Goal: Information Seeking & Learning: Understand process/instructions

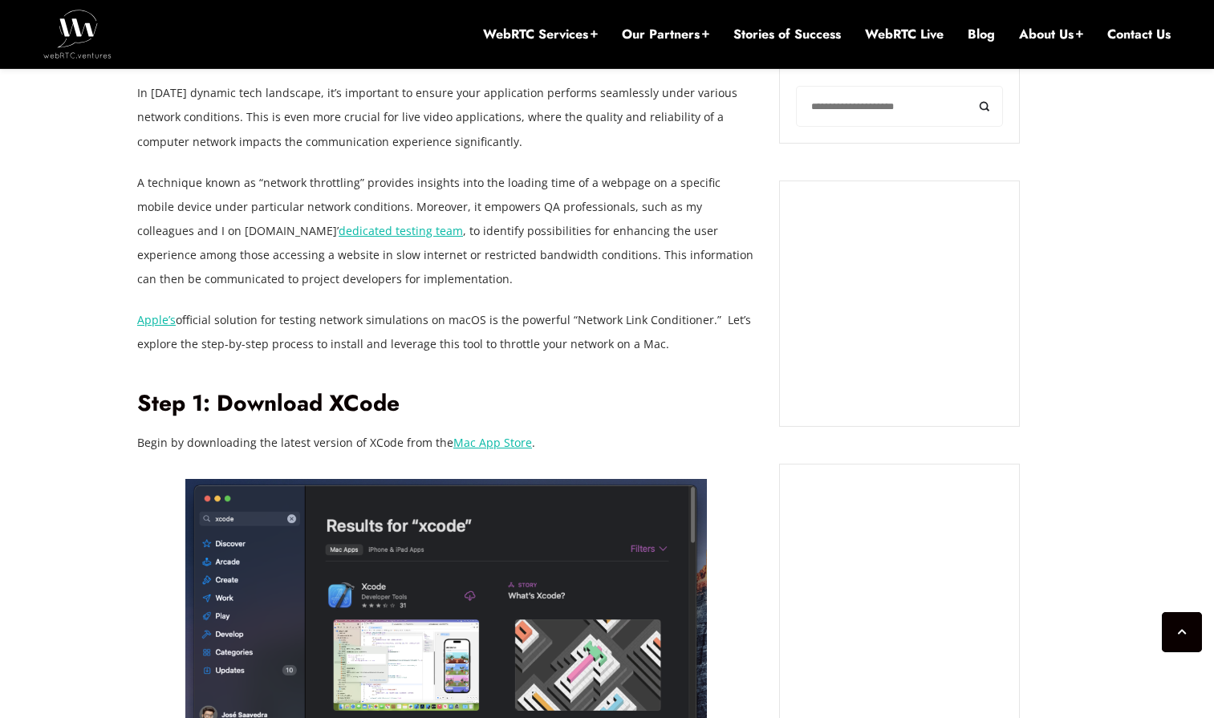
scroll to position [1268, 0]
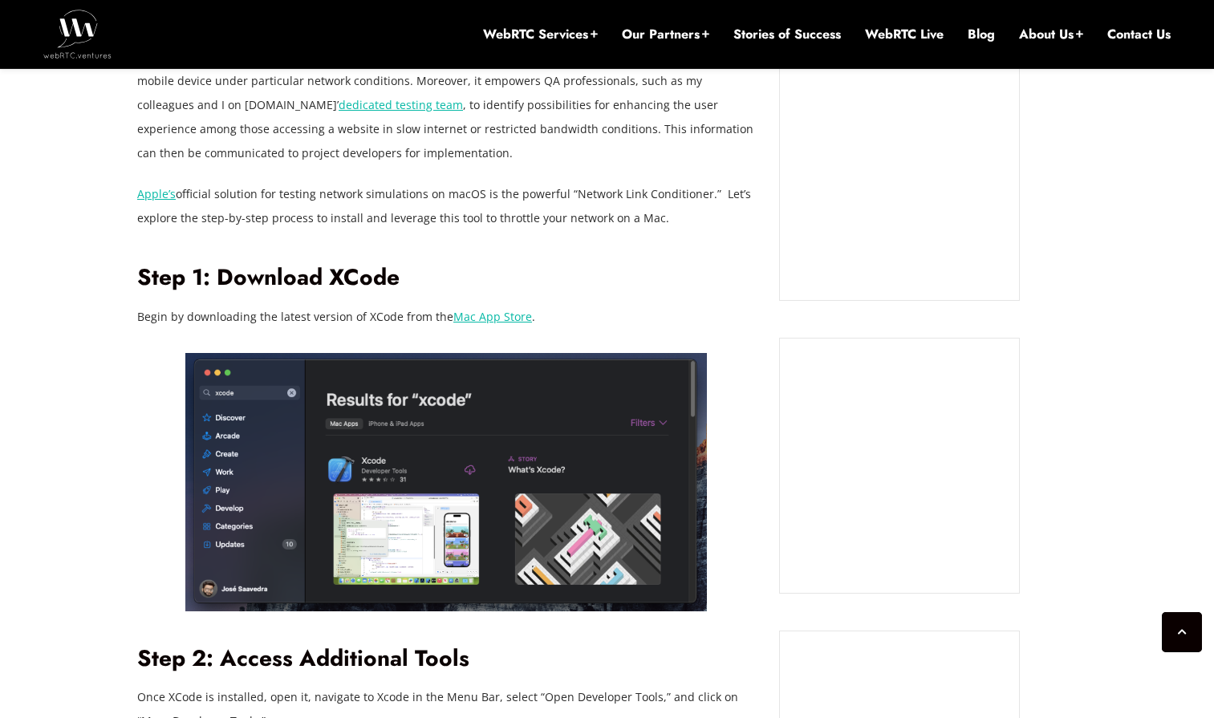
click at [478, 315] on link "Mac App Store" at bounding box center [492, 316] width 79 height 15
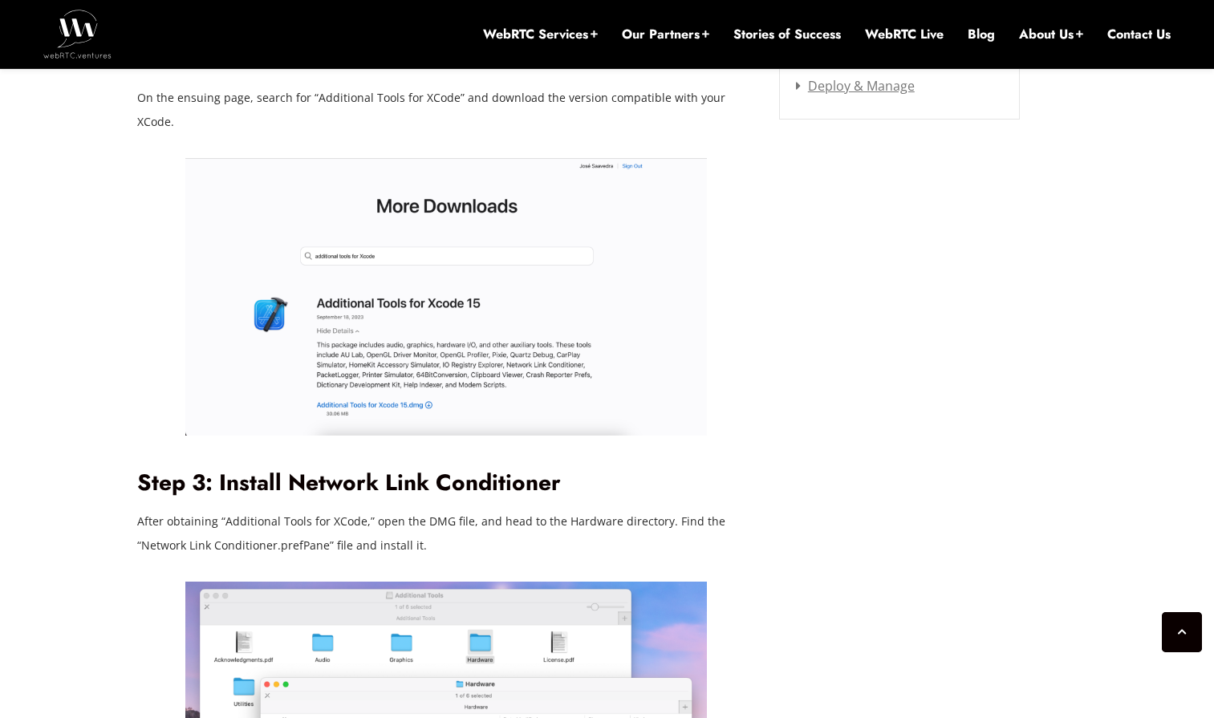
scroll to position [2315, 0]
drag, startPoint x: 222, startPoint y: 493, endPoint x: 359, endPoint y: 497, distance: 136.5
click at [359, 510] on p "After obtaining “Additional Tools for XCode,” open the DMG file, and head to th…" at bounding box center [446, 534] width 618 height 48
copy p "Additional Tools for XCode"
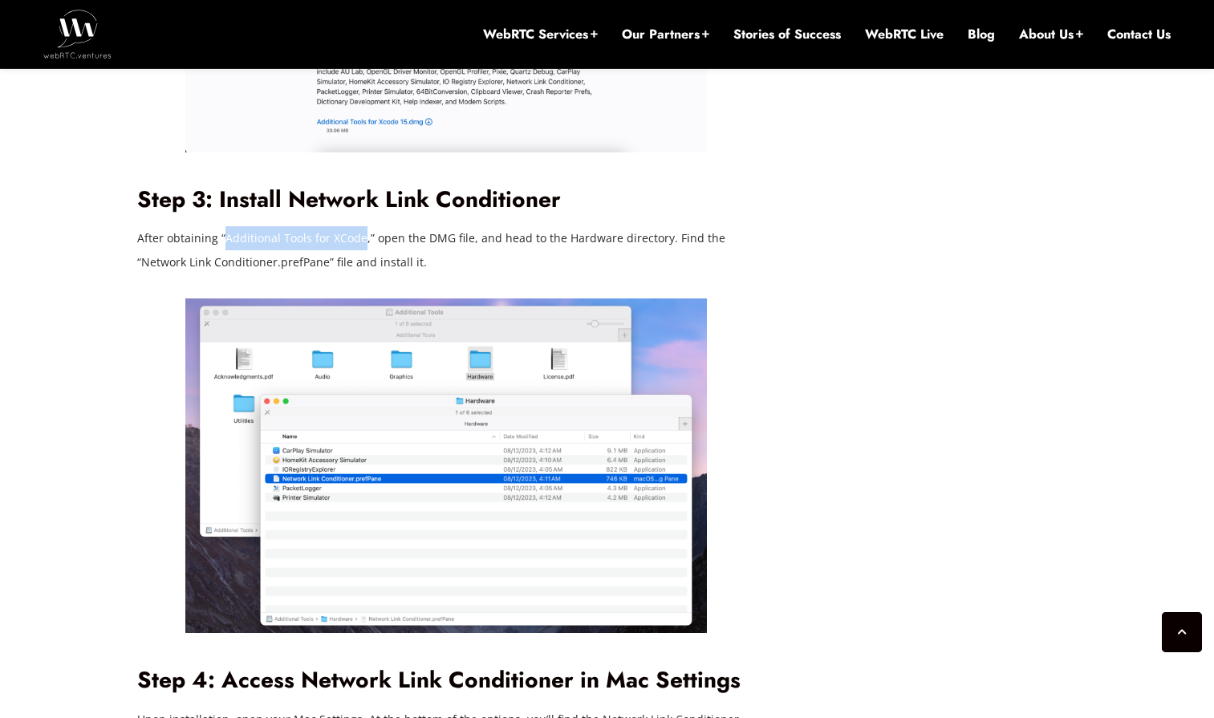
scroll to position [2602, 0]
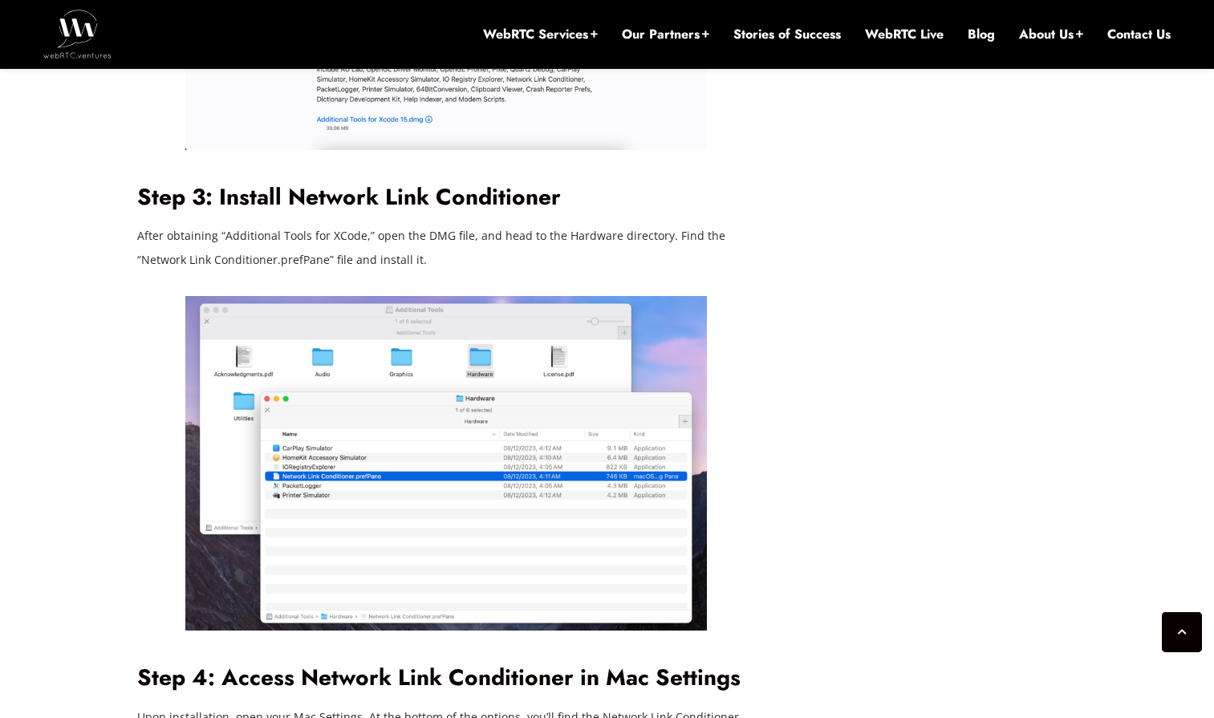
click at [161, 234] on p "After obtaining “Additional Tools for XCode,” open the DMG file, and head to th…" at bounding box center [446, 248] width 618 height 48
copy p "Network"
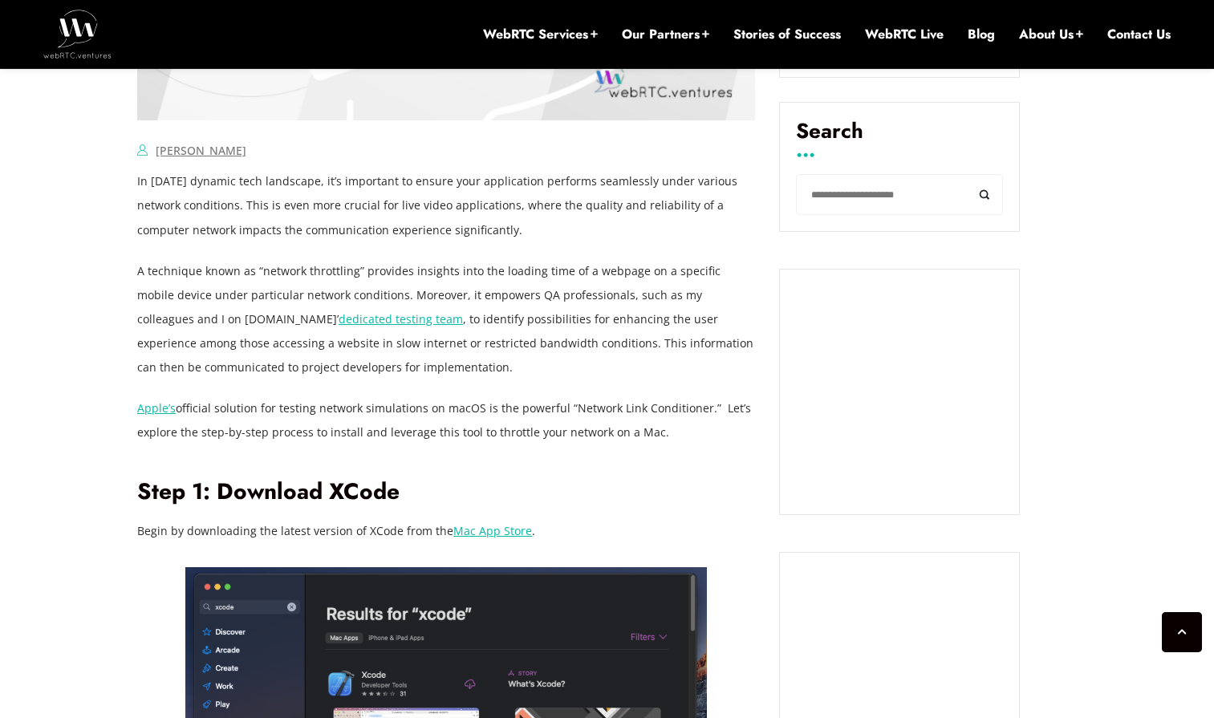
scroll to position [1056, 0]
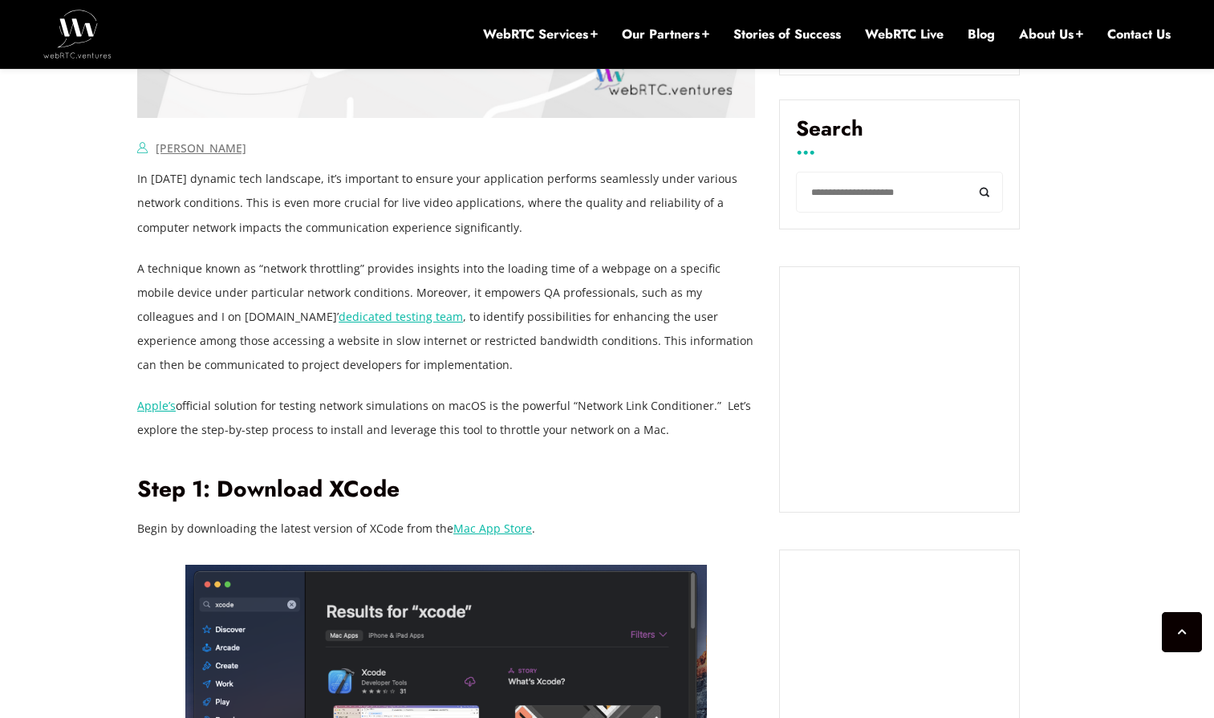
click at [483, 418] on p "Apple’s official solution for testing network simulations on macOS is the power…" at bounding box center [446, 418] width 618 height 48
click at [211, 357] on p "A technique known as “network throttling” provides insights into the loading ti…" at bounding box center [446, 317] width 618 height 120
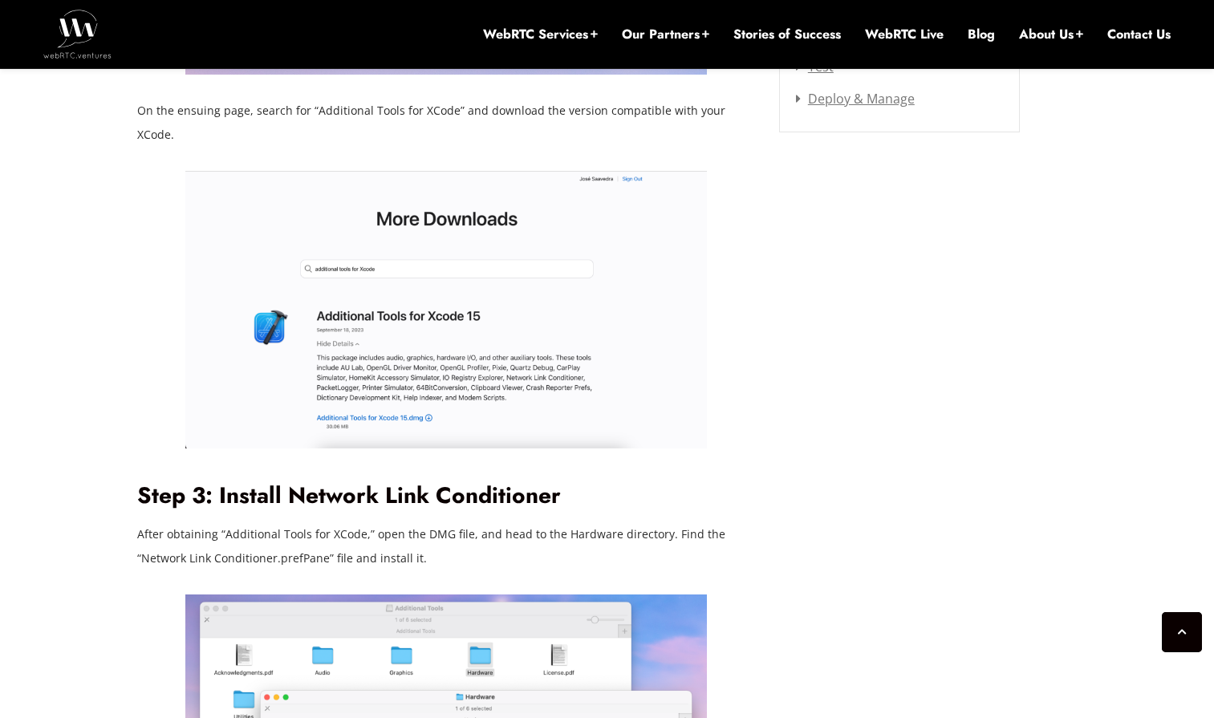
scroll to position [2338, 0]
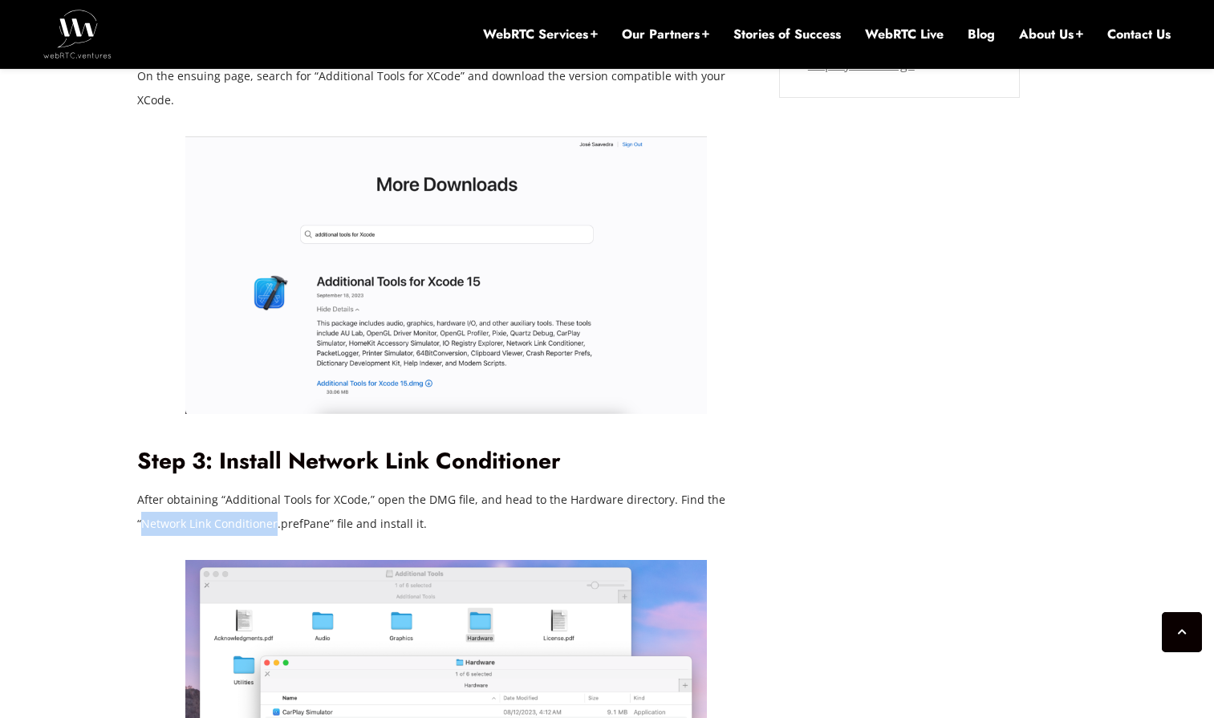
drag, startPoint x: 274, startPoint y: 498, endPoint x: 140, endPoint y: 498, distance: 133.2
click at [140, 498] on p "After obtaining “Additional Tools for XCode,” open the DMG file, and head to th…" at bounding box center [446, 512] width 618 height 48
copy p "Network Link Conditioner"
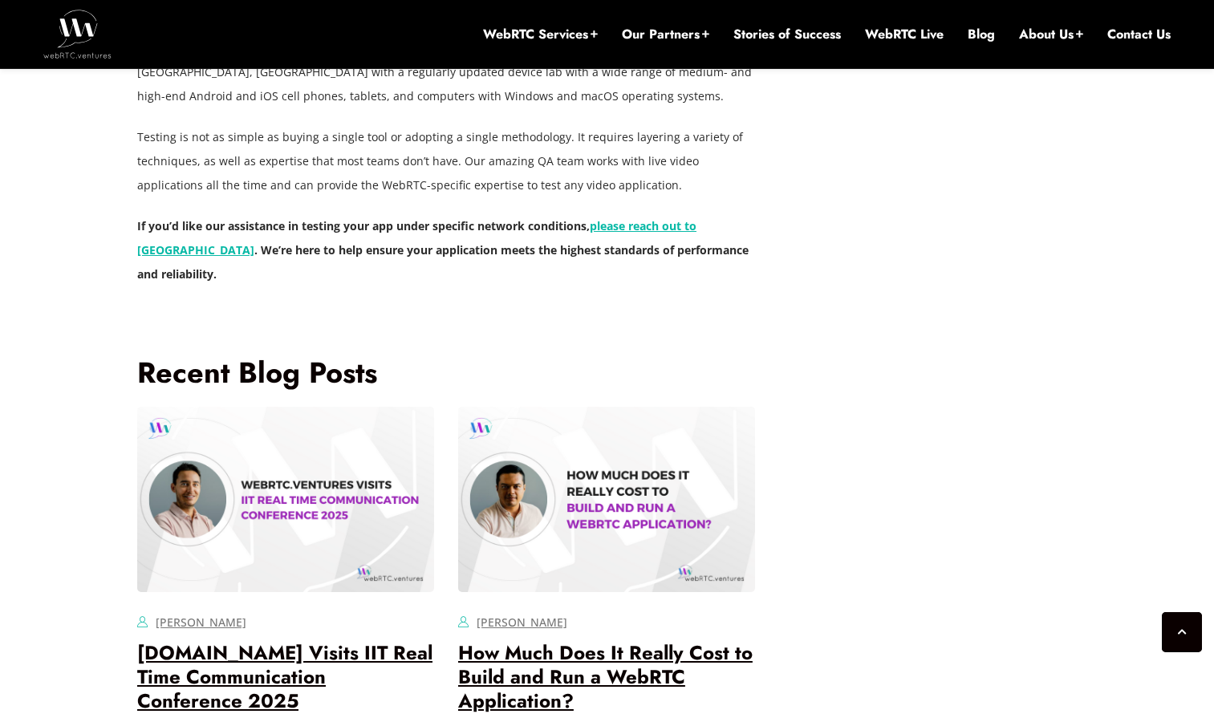
scroll to position [5106, 0]
